Goal: Task Accomplishment & Management: Manage account settings

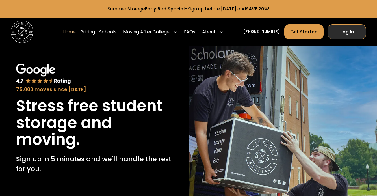
click at [352, 33] on link "Log In" at bounding box center [347, 31] width 38 height 15
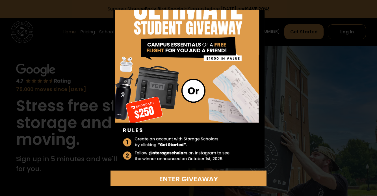
scroll to position [41, 0]
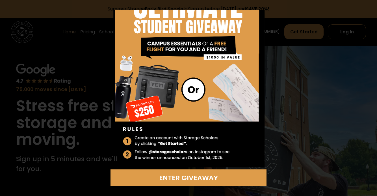
click at [298, 48] on div "Enter Giveaway" at bounding box center [188, 98] width 377 height 196
click at [44, 25] on div "Enter Giveaway" at bounding box center [188, 98] width 377 height 196
click at [120, 40] on img at bounding box center [189, 69] width 156 height 200
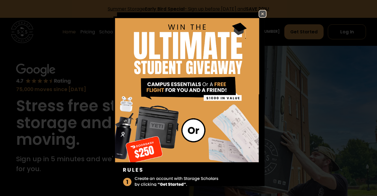
click at [262, 16] on img at bounding box center [262, 13] width 7 height 7
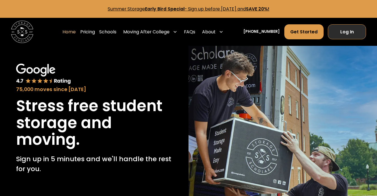
click at [341, 32] on link "Log In" at bounding box center [347, 31] width 38 height 15
click at [358, 34] on link "Log In" at bounding box center [347, 31] width 38 height 15
